Goal: Navigation & Orientation: Find specific page/section

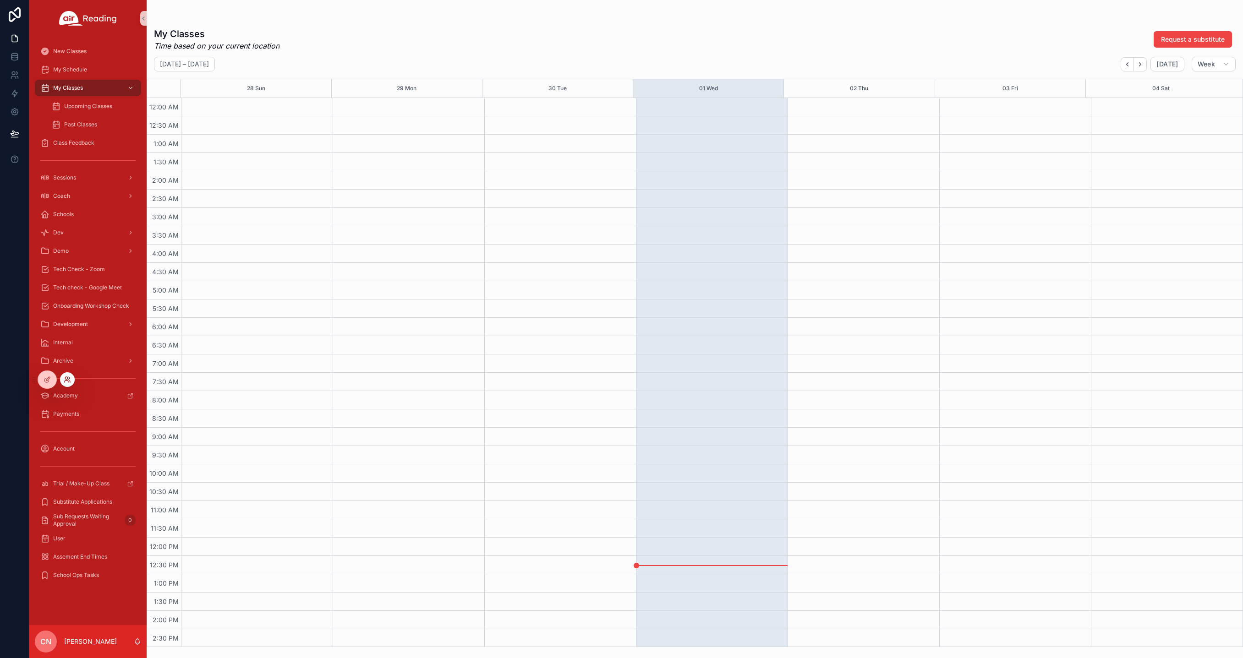
click at [68, 379] on icon at bounding box center [67, 379] width 7 height 7
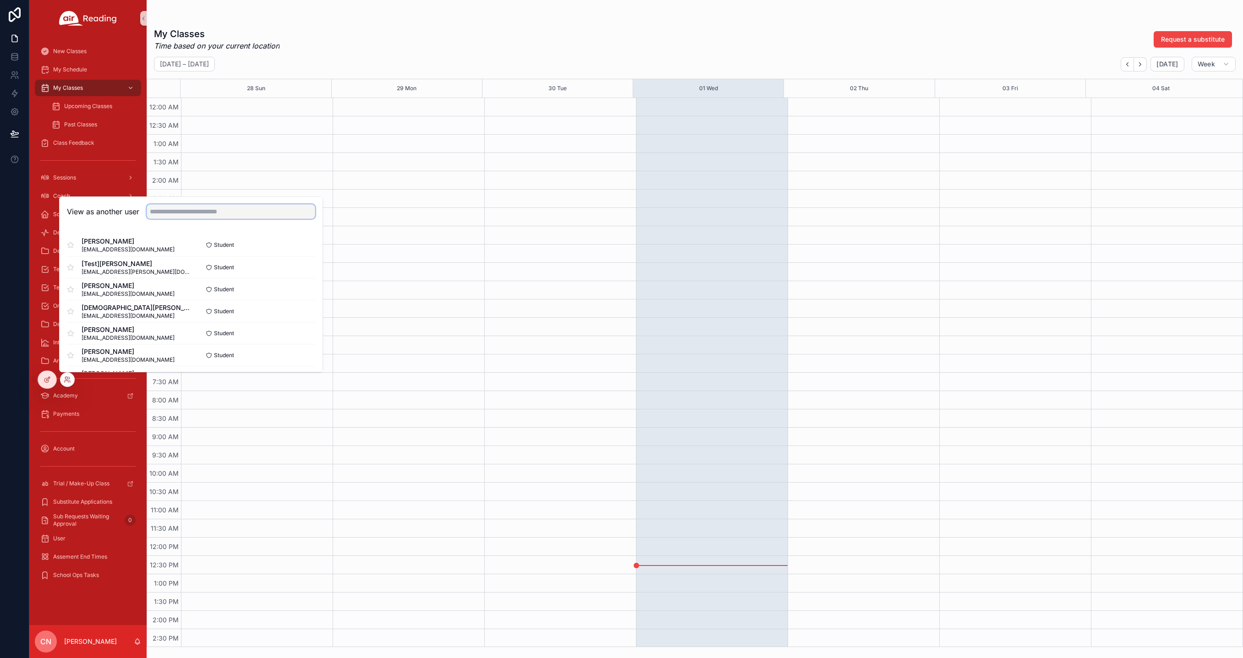
click at [173, 209] on input "text" at bounding box center [231, 211] width 169 height 15
type input "*****"
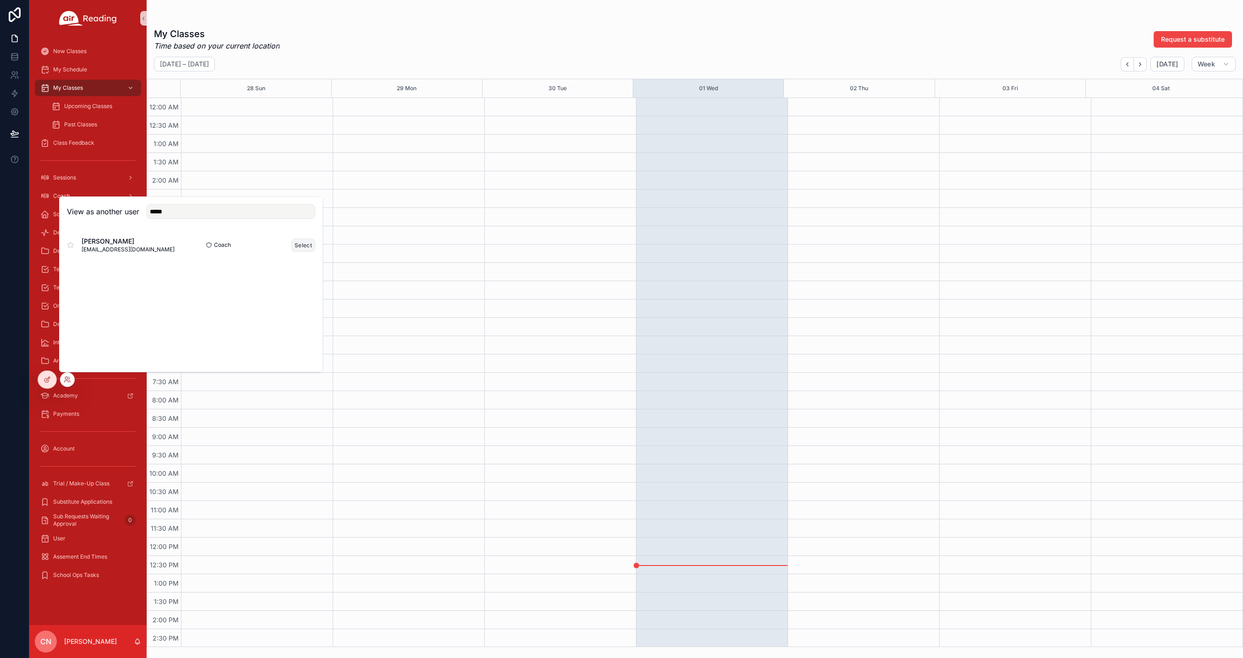
click at [302, 243] on button "Select" at bounding box center [303, 245] width 24 height 13
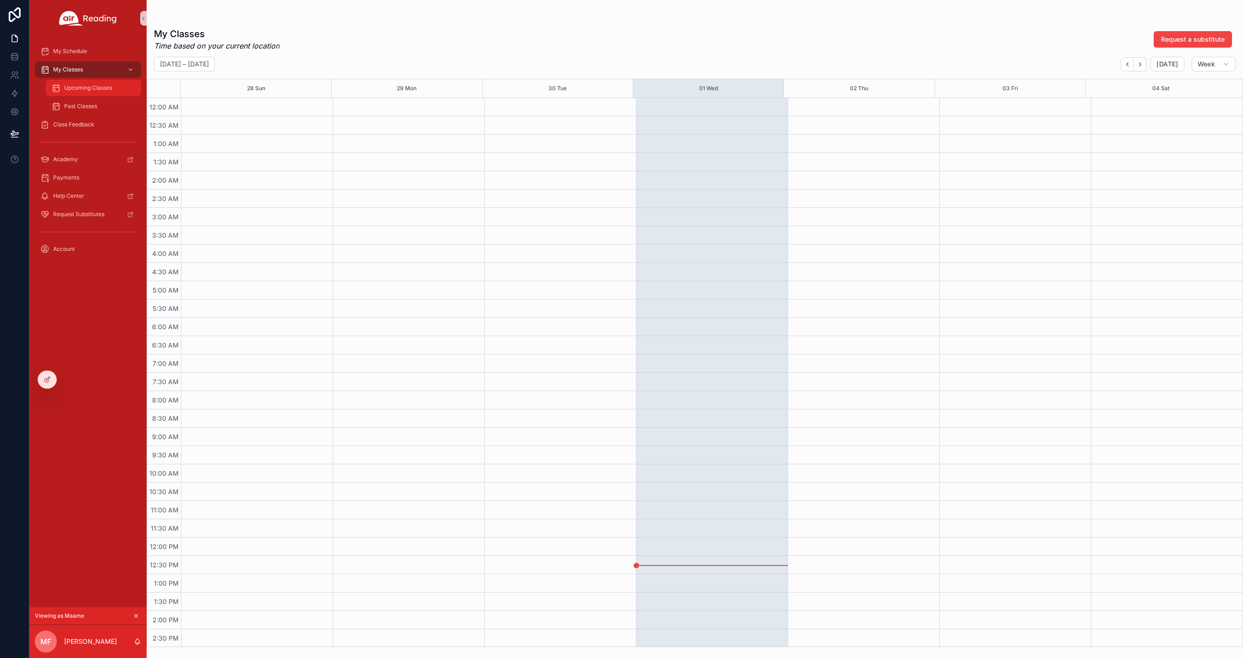
click at [79, 86] on span "Upcoming Classes" at bounding box center [88, 87] width 48 height 7
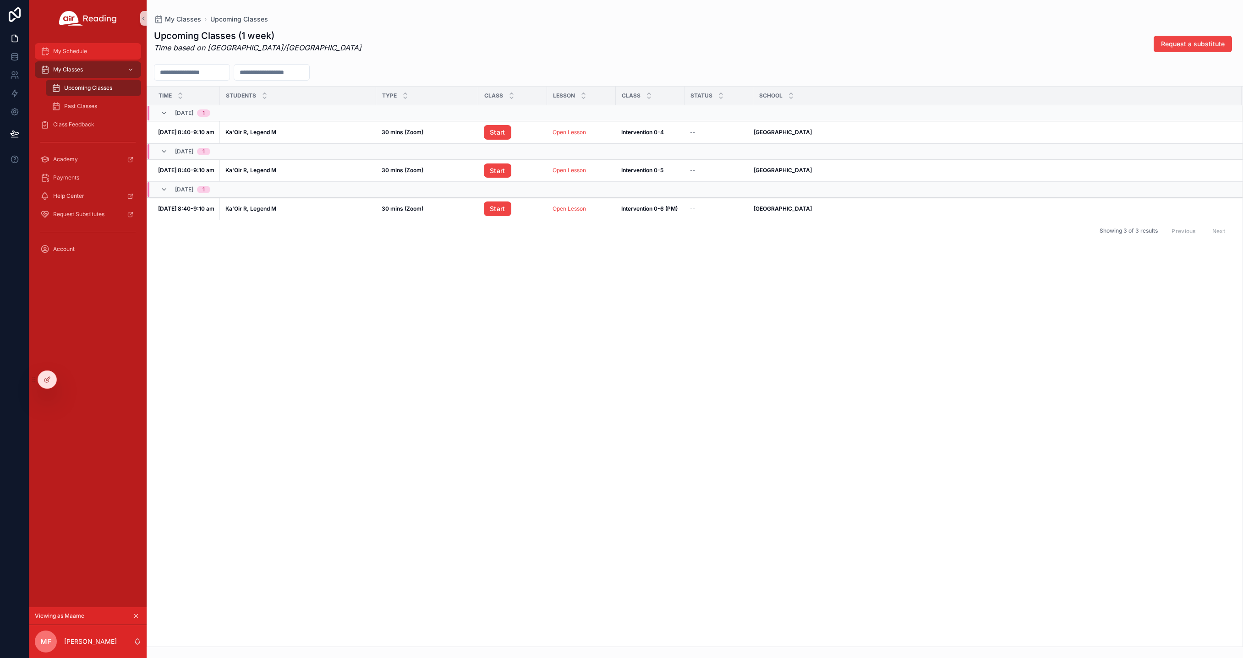
drag, startPoint x: 71, startPoint y: 68, endPoint x: 74, endPoint y: 48, distance: 20.3
click at [71, 67] on span "My Classes" at bounding box center [68, 69] width 30 height 7
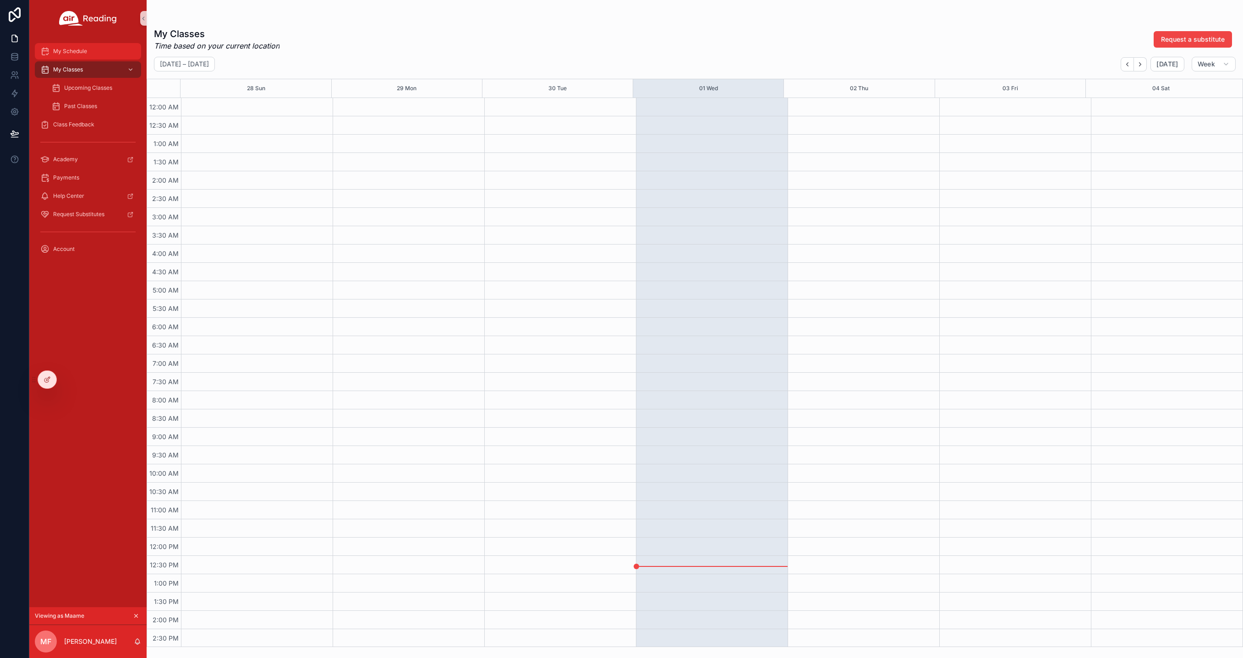
click at [74, 48] on span "My Schedule" at bounding box center [70, 51] width 34 height 7
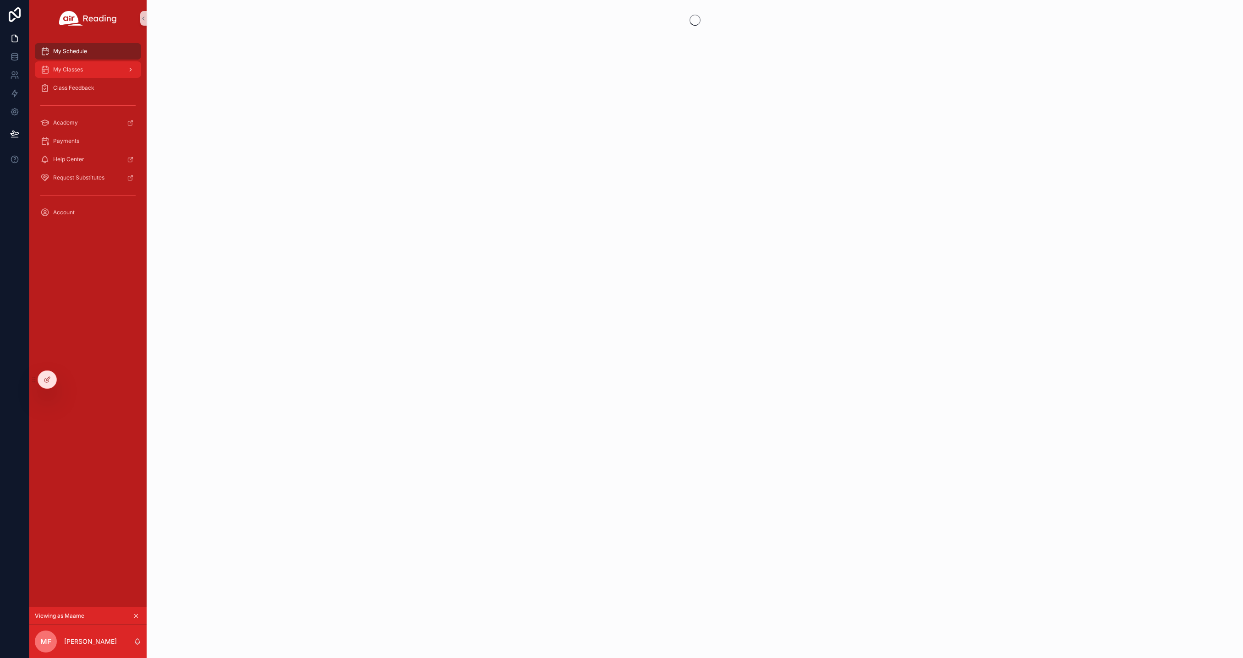
click at [72, 68] on span "My Classes" at bounding box center [68, 69] width 30 height 7
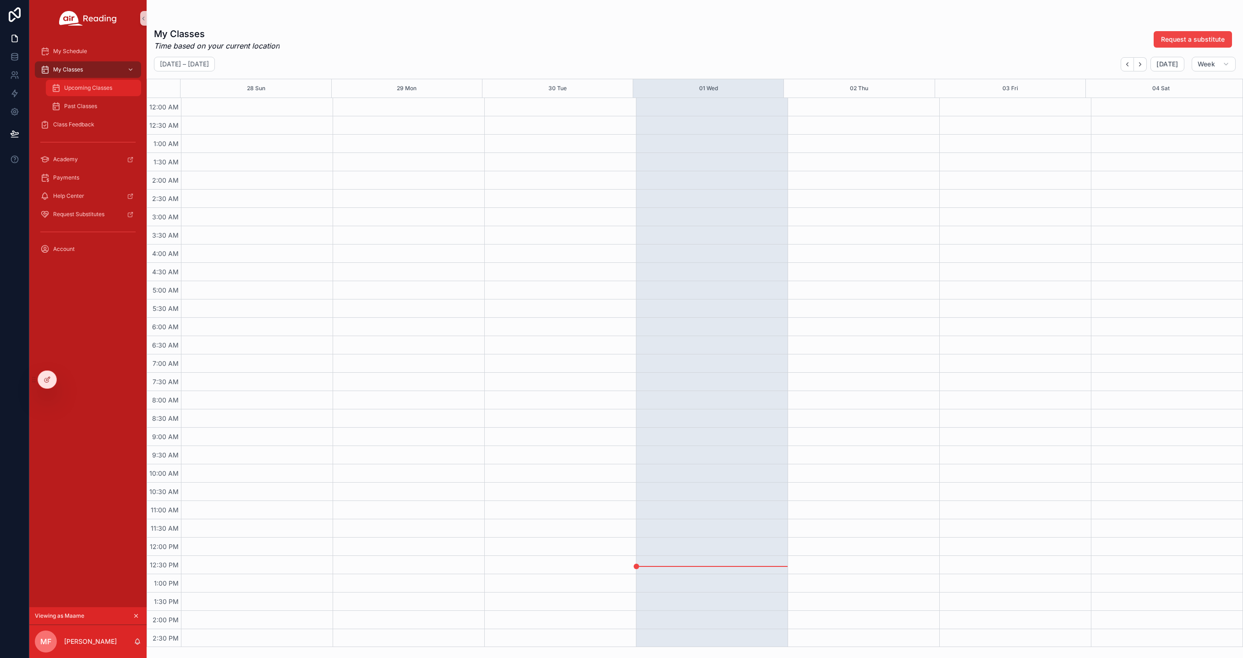
click at [110, 90] on span "Upcoming Classes" at bounding box center [88, 87] width 48 height 7
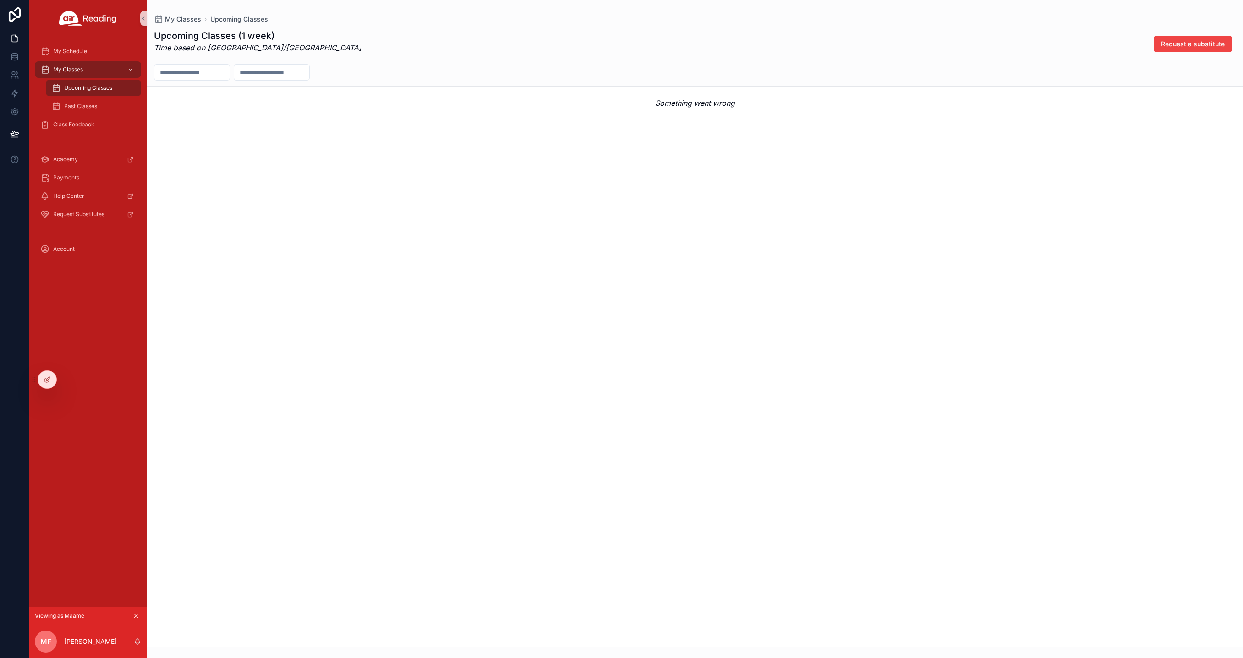
click at [98, 90] on span "Upcoming Classes" at bounding box center [88, 87] width 48 height 7
click at [93, 105] on span "Past Classes" at bounding box center [80, 106] width 33 height 7
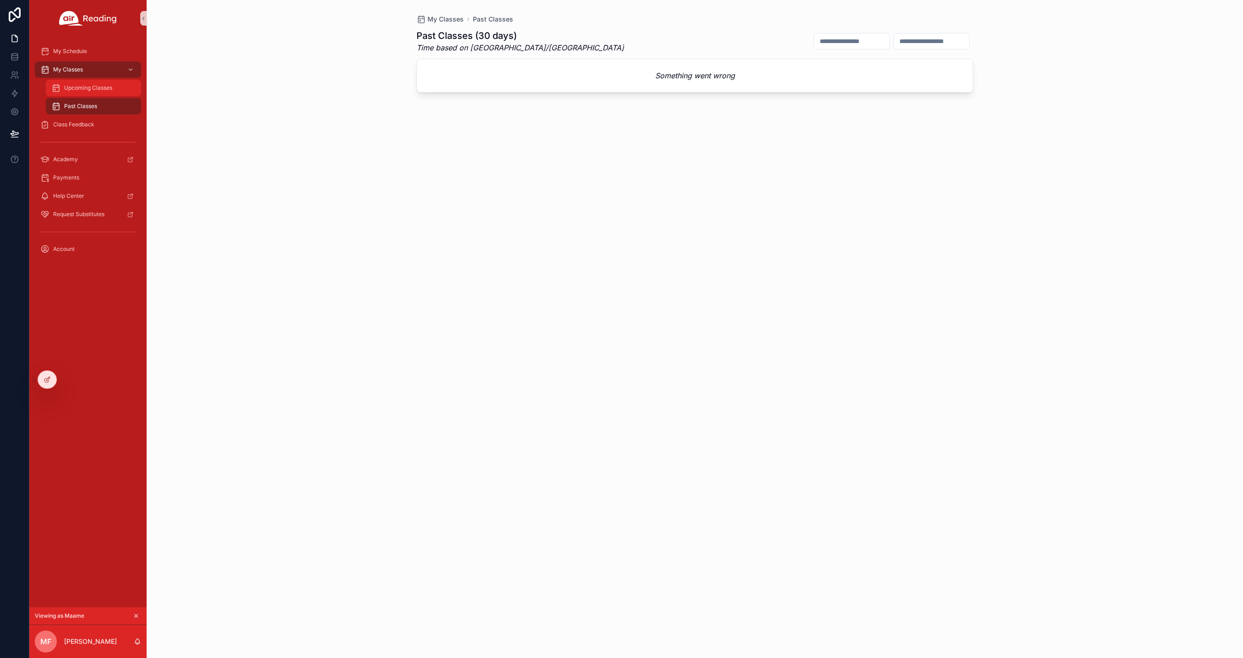
click at [78, 89] on span "Upcoming Classes" at bounding box center [88, 87] width 48 height 7
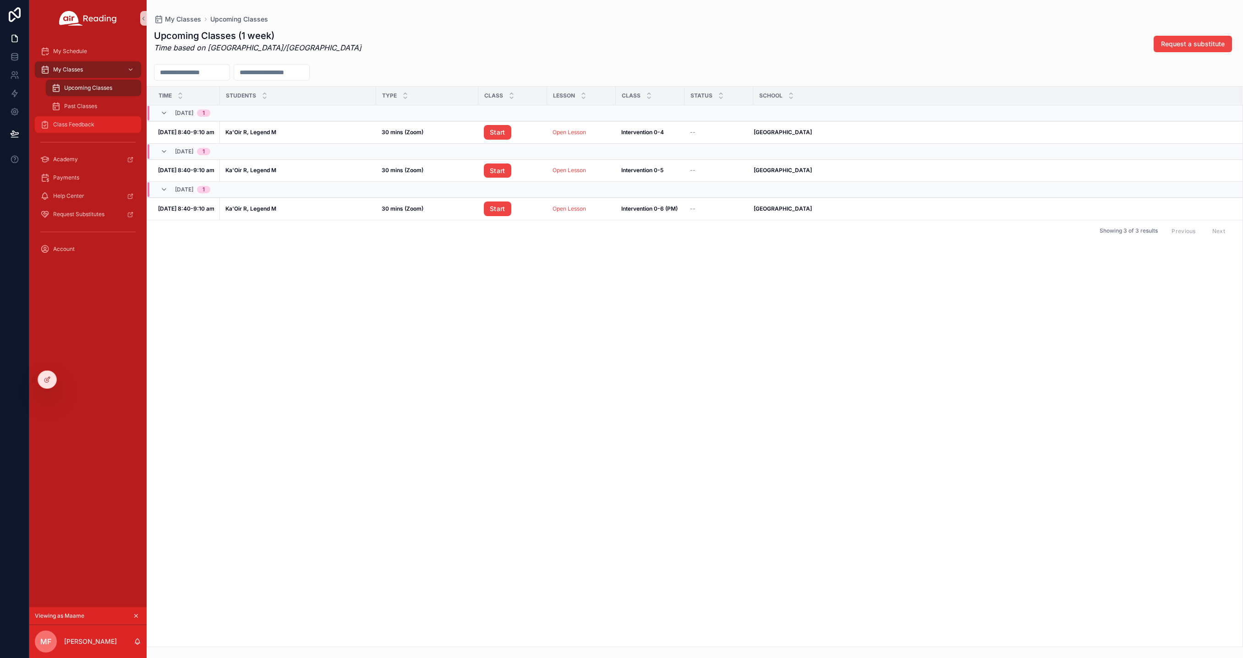
click at [78, 126] on span "Class Feedback" at bounding box center [73, 124] width 41 height 7
